Goal: Find contact information: Find contact information

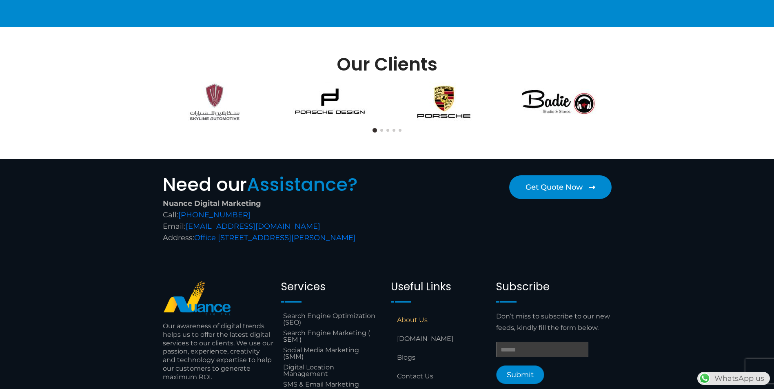
scroll to position [721, 0]
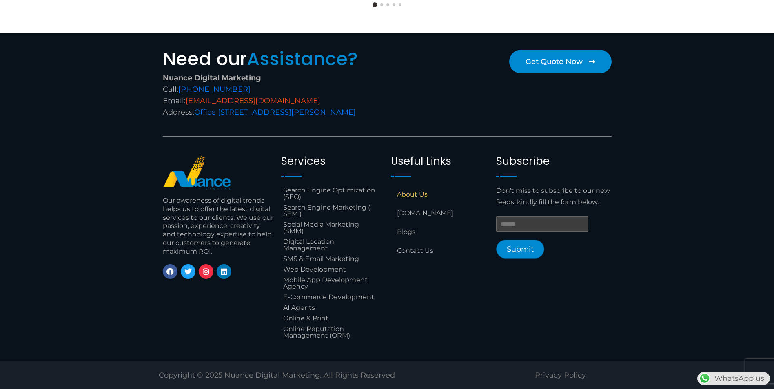
click at [306, 96] on link "[EMAIL_ADDRESS][DOMAIN_NAME]" at bounding box center [253, 100] width 135 height 9
click at [326, 72] on div "Nuance Digital Marketing Call: [PHONE_NUMBER] Email: [EMAIL_ADDRESS][DOMAIN_NAM…" at bounding box center [273, 95] width 220 height 46
drag, startPoint x: 321, startPoint y: 85, endPoint x: 186, endPoint y: 94, distance: 135.3
click at [186, 94] on div "Nuance Digital Marketing Call: [PHONE_NUMBER] Email: [EMAIL_ADDRESS][DOMAIN_NAM…" at bounding box center [273, 95] width 220 height 46
copy div "[EMAIL_ADDRESS][DOMAIN_NAME]"
